Goal: Task Accomplishment & Management: Manage account settings

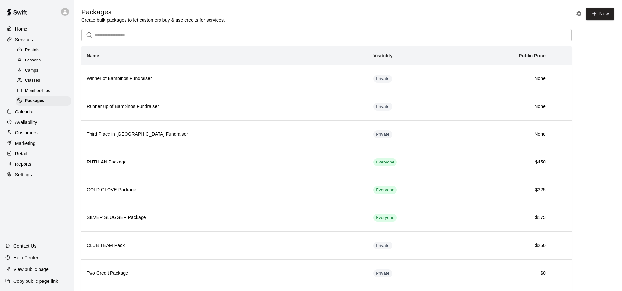
click at [33, 91] on span "Memberships" at bounding box center [37, 91] width 25 height 7
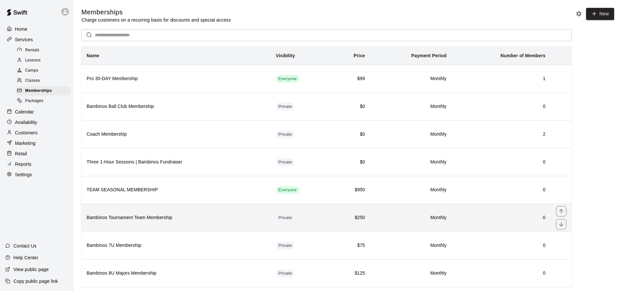
scroll to position [209, 0]
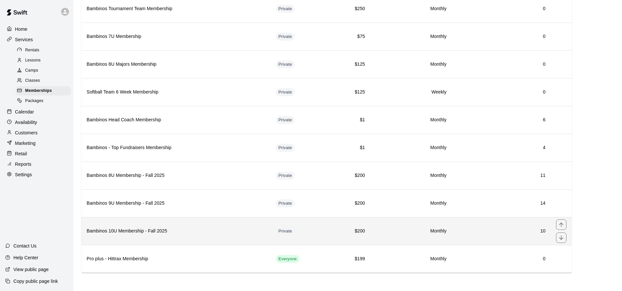
click at [140, 232] on h6 "Bambinos 10U Membership - Fall 2025" at bounding box center [176, 230] width 179 height 7
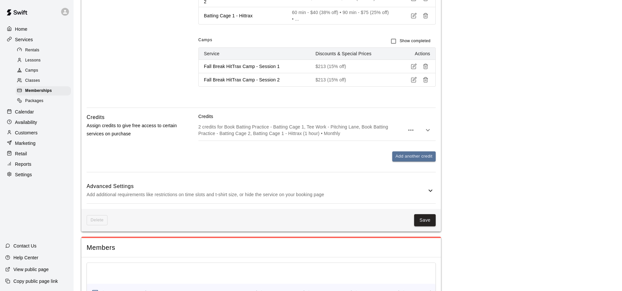
scroll to position [556, 0]
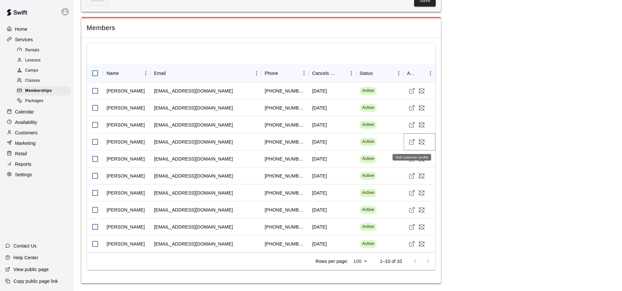
click at [412, 143] on icon "Visit customer profile" at bounding box center [411, 141] width 7 height 7
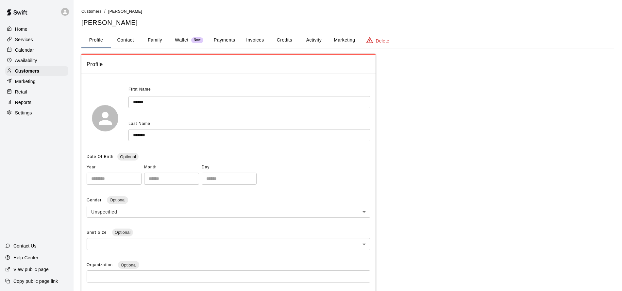
click at [310, 42] on button "Activity" at bounding box center [313, 40] width 29 height 16
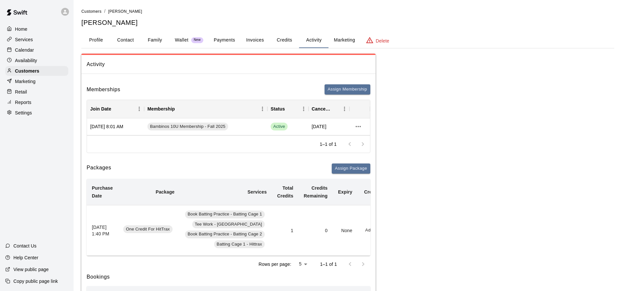
click at [282, 40] on button "Credits" at bounding box center [283, 40] width 29 height 16
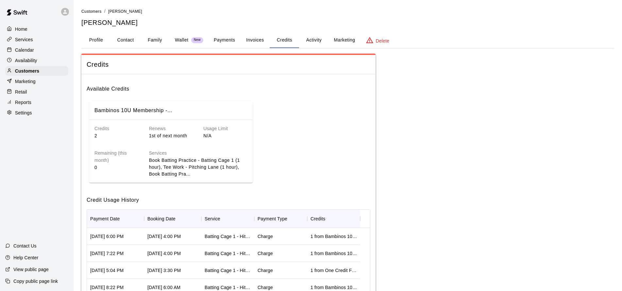
click at [288, 39] on button "Credits" at bounding box center [283, 40] width 29 height 16
click at [317, 38] on button "Activity" at bounding box center [313, 40] width 29 height 16
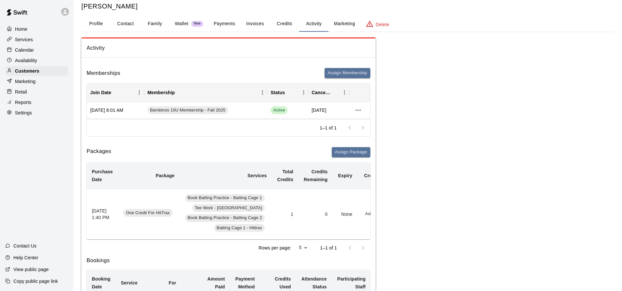
scroll to position [49, 0]
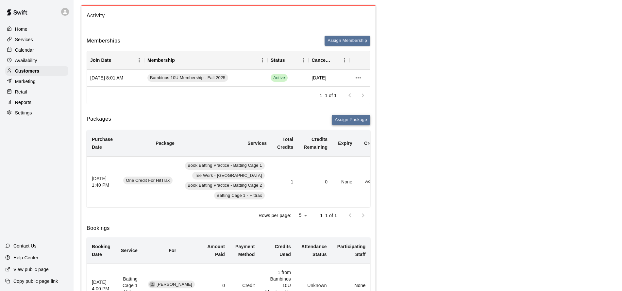
click at [351, 120] on button "Assign Package" at bounding box center [350, 120] width 39 height 10
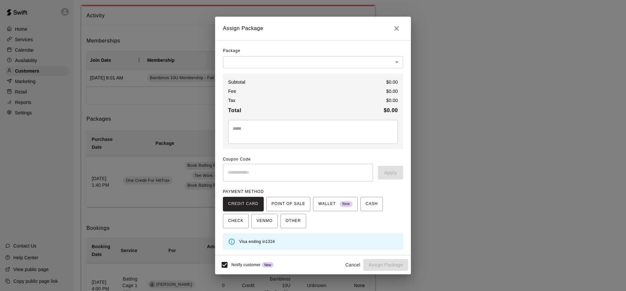
click at [268, 64] on body "Home Services Calendar Availability Customers Marketing Retail Reports Settings…" at bounding box center [313, 228] width 626 height 554
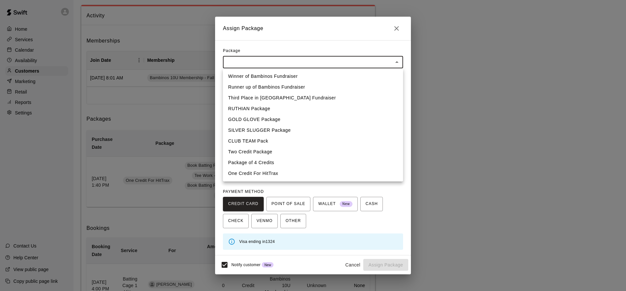
click at [267, 175] on li "One Credit For HitTrax" at bounding box center [313, 173] width 180 height 11
type input "**********"
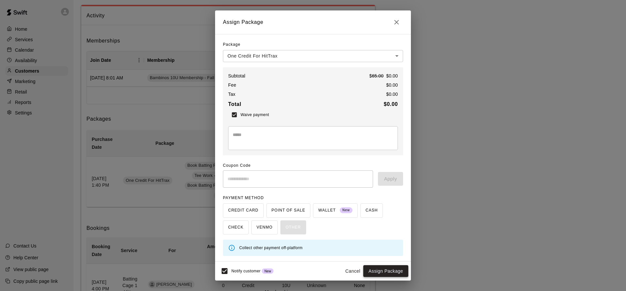
click at [390, 268] on button "Assign Package" at bounding box center [385, 271] width 45 height 12
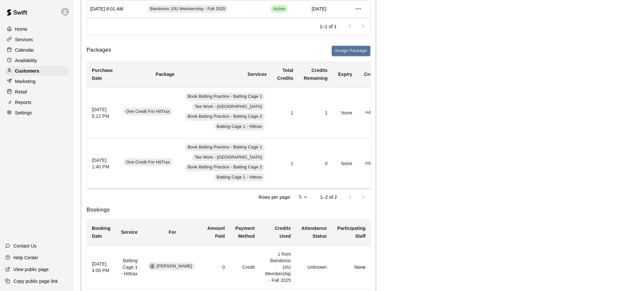
scroll to position [0, 0]
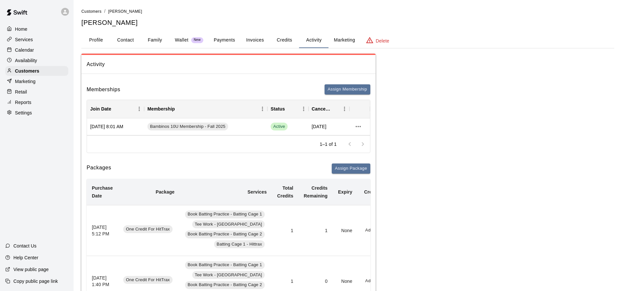
click at [98, 40] on button "Profile" at bounding box center [95, 40] width 29 height 16
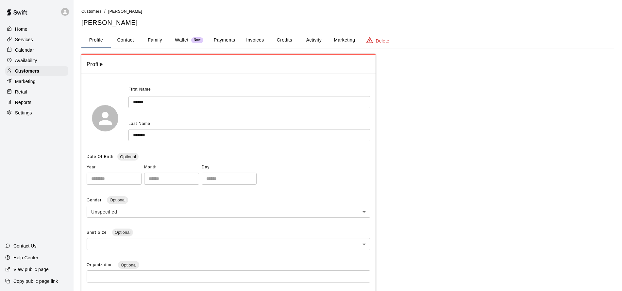
click at [133, 40] on button "Contact" at bounding box center [125, 40] width 29 height 16
select select "**"
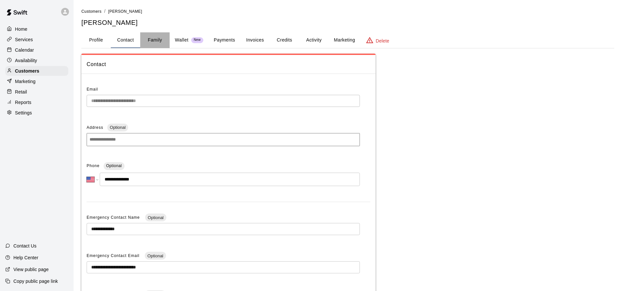
click at [161, 39] on button "Family" at bounding box center [154, 40] width 29 height 16
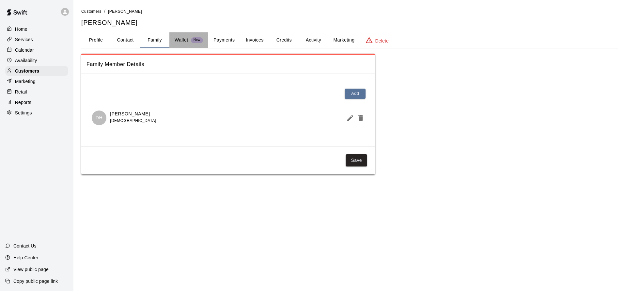
click at [194, 42] on span "New" at bounding box center [197, 40] width 12 height 4
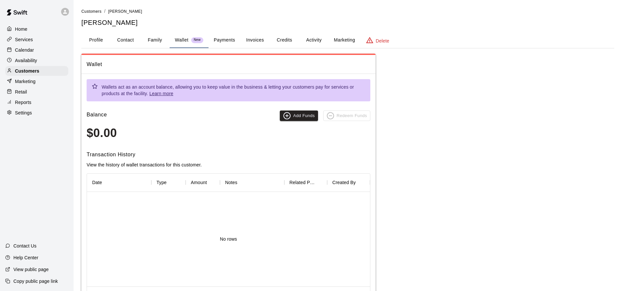
click at [260, 40] on button "Invoices" at bounding box center [254, 40] width 29 height 16
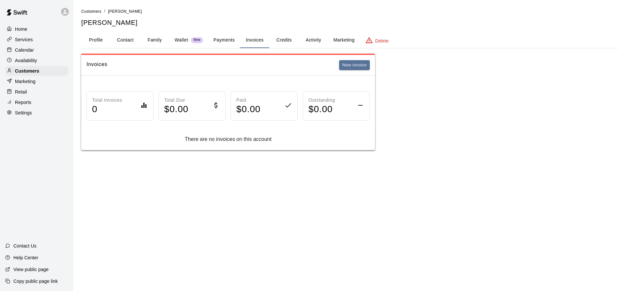
click at [295, 37] on button "Credits" at bounding box center [283, 40] width 29 height 16
